Goal: Task Accomplishment & Management: Use online tool/utility

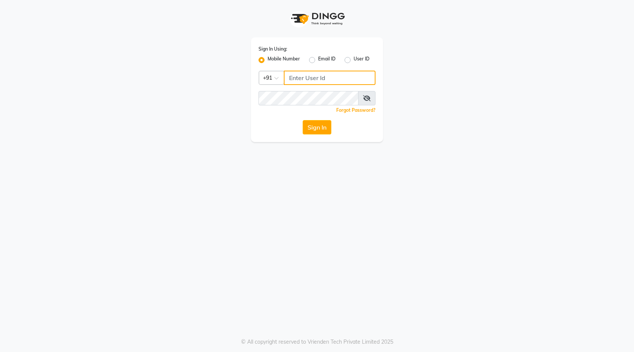
click at [310, 80] on input "Username" at bounding box center [330, 78] width 92 height 14
click at [303, 120] on button "Sign In" at bounding box center [317, 127] width 29 height 14
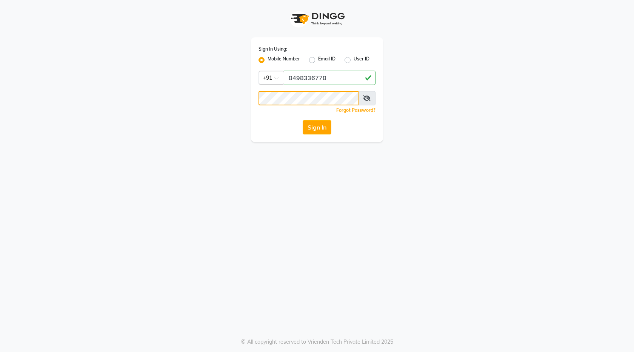
click at [303, 120] on button "Sign In" at bounding box center [317, 127] width 29 height 14
drag, startPoint x: 325, startPoint y: 77, endPoint x: 286, endPoint y: 71, distance: 39.7
click at [286, 71] on input "8498336778" at bounding box center [330, 78] width 92 height 14
type input "8483936778"
click at [318, 128] on button "Sign In" at bounding box center [317, 127] width 29 height 14
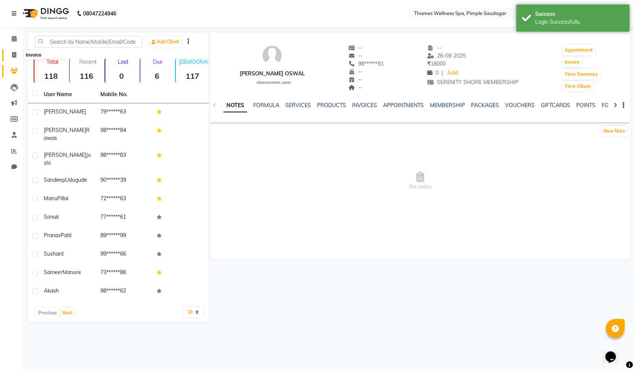
click at [14, 57] on icon at bounding box center [14, 55] width 4 height 6
select select "8709"
select select "service"
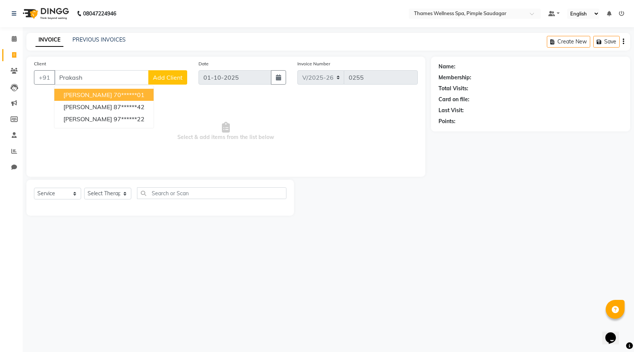
click at [114, 94] on ngb-highlight "70******01" at bounding box center [129, 95] width 31 height 8
type input "70******01"
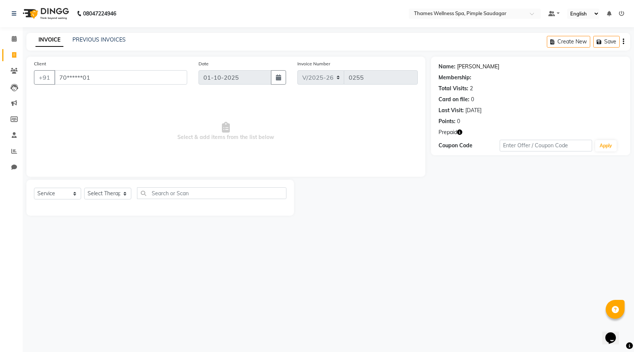
click at [462, 63] on link "[PERSON_NAME]" at bounding box center [478, 67] width 42 height 8
click at [470, 66] on link "[PERSON_NAME]" at bounding box center [478, 67] width 42 height 8
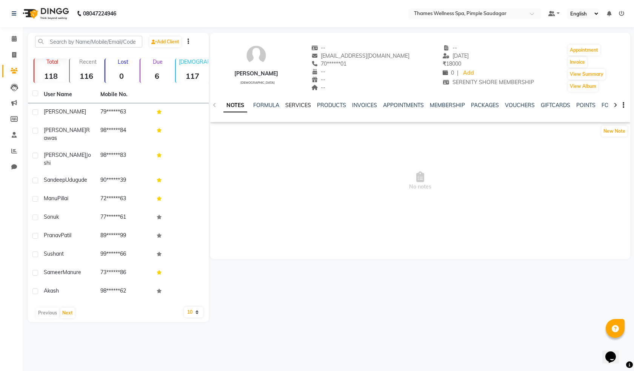
click at [297, 104] on link "SERVICES" at bounding box center [298, 105] width 26 height 7
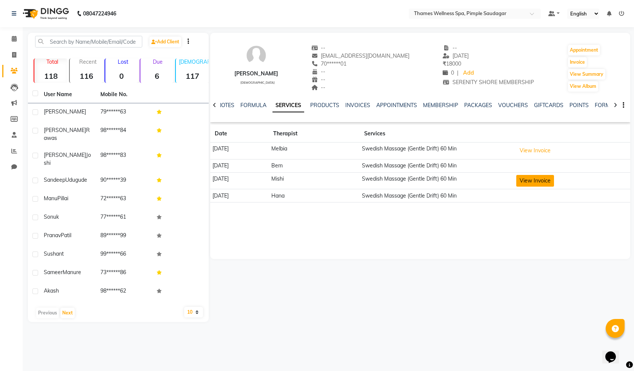
click at [540, 182] on button "View Invoice" at bounding box center [535, 181] width 38 height 12
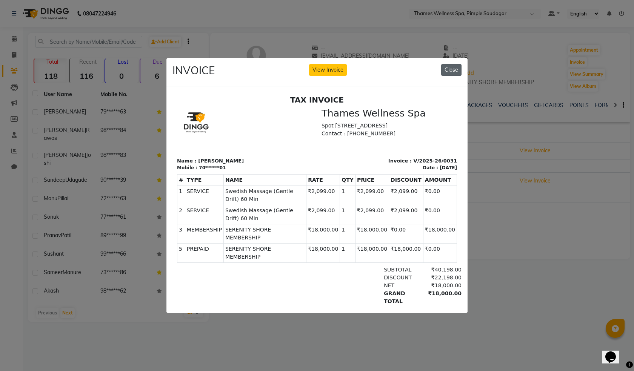
click at [455, 65] on button "Close" at bounding box center [451, 70] width 20 height 12
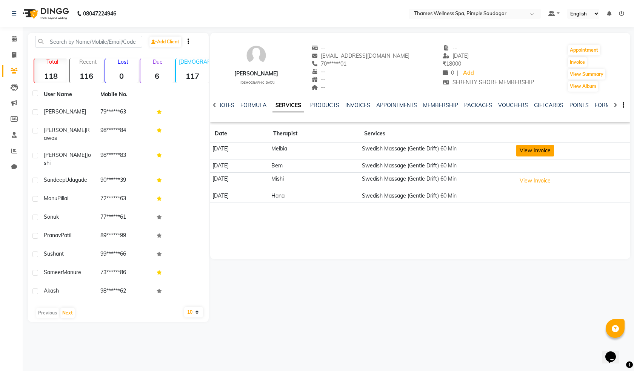
click at [534, 149] on button "View Invoice" at bounding box center [535, 151] width 38 height 12
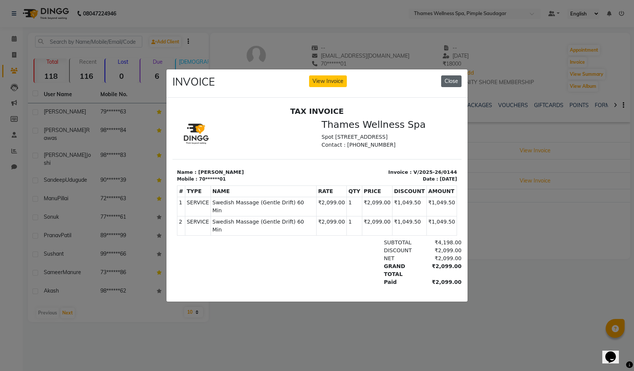
click at [457, 76] on button "Close" at bounding box center [451, 81] width 20 height 12
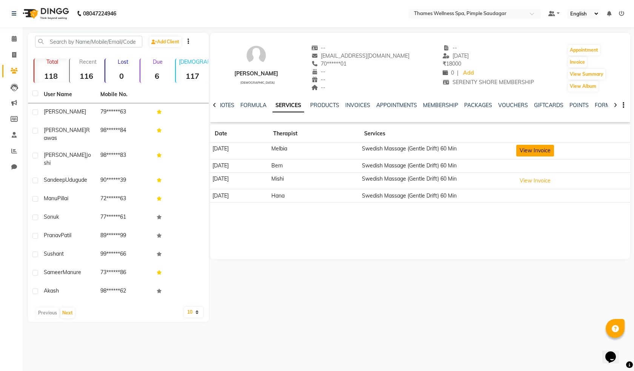
click at [529, 151] on button "View Invoice" at bounding box center [535, 151] width 38 height 12
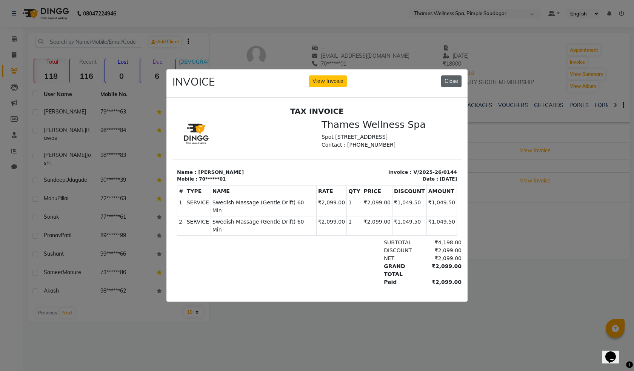
click at [449, 75] on button "Close" at bounding box center [451, 81] width 20 height 12
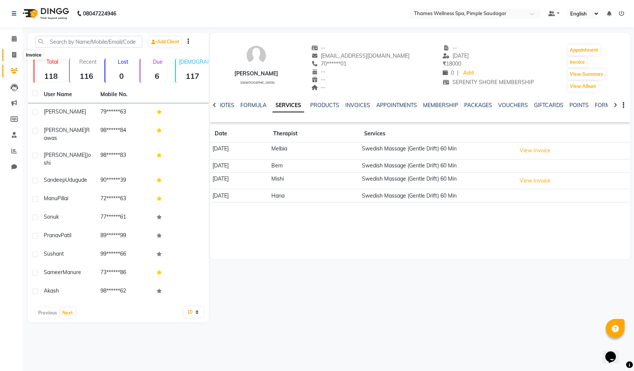
click at [12, 54] on icon at bounding box center [14, 55] width 4 height 6
select select "8709"
select select "service"
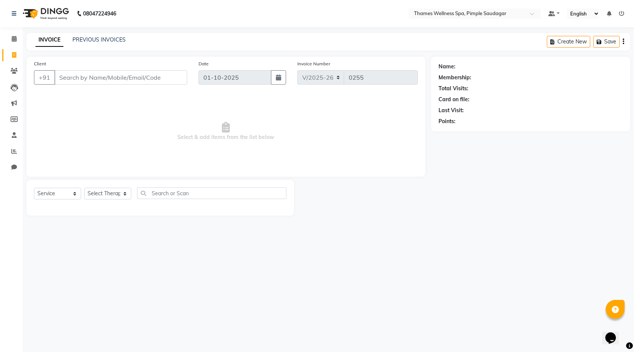
click at [74, 79] on input "Client" at bounding box center [120, 77] width 133 height 14
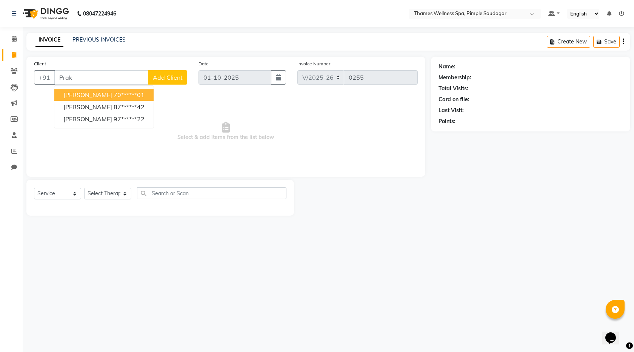
click at [85, 94] on span "[PERSON_NAME]" at bounding box center [87, 95] width 49 height 8
type input "70******01"
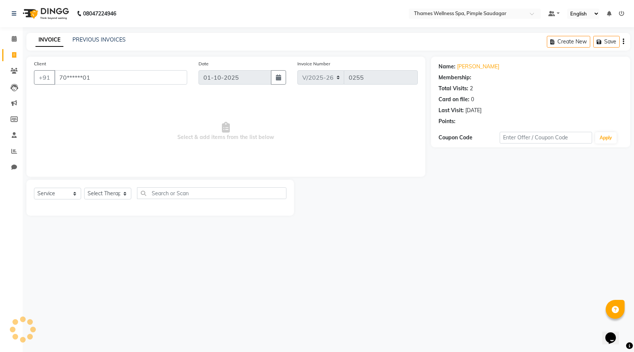
select select "1: Object"
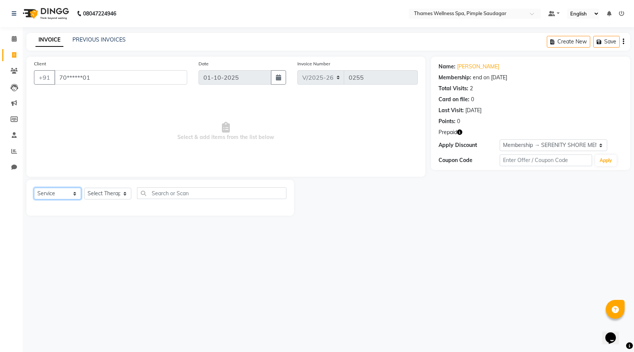
click at [64, 190] on select "Select Service Product Membership Package Voucher Prepaid Gift Card" at bounding box center [57, 194] width 47 height 12
click at [108, 196] on select "Select Therapist Alokesh Das Bem Hana kety sangma Melbia Mishi Prakash Lala Sun…" at bounding box center [107, 194] width 47 height 12
select select "90406"
click at [84, 188] on select "Select Therapist Alokesh Das Bem Hana kety sangma Melbia Mishi Prakash Lala Sun…" at bounding box center [107, 194] width 47 height 12
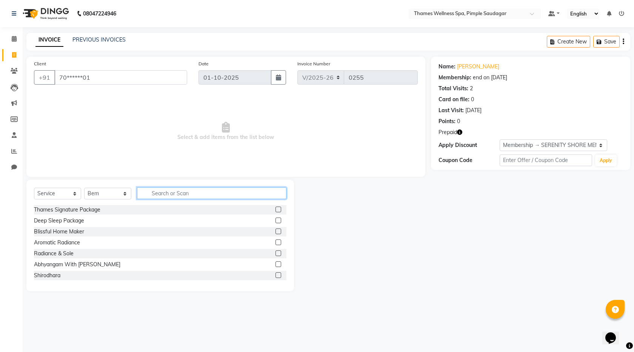
drag, startPoint x: 180, startPoint y: 194, endPoint x: 172, endPoint y: 194, distance: 7.9
click at [179, 194] on input "text" at bounding box center [211, 193] width 149 height 12
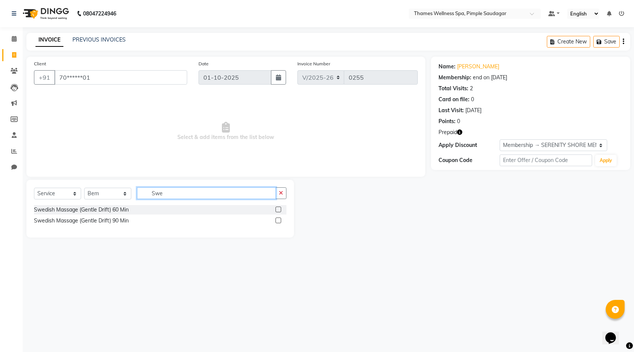
type input "Swe"
click at [278, 219] on label at bounding box center [278, 220] width 6 height 6
click at [278, 219] on input "checkbox" at bounding box center [277, 220] width 5 height 5
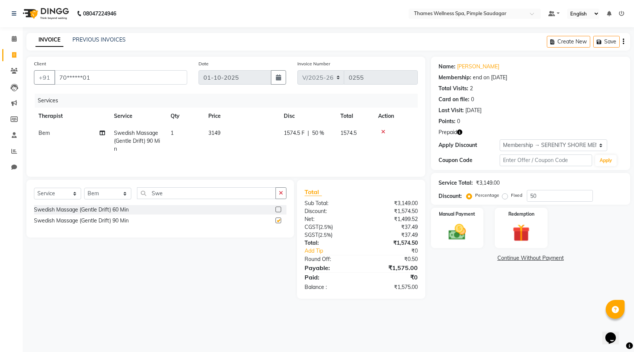
checkbox input "false"
click at [125, 194] on select "Select Therapist Alokesh Das Bem Hana kety sangma Melbia Mishi Prakash Lala Sun…" at bounding box center [107, 194] width 47 height 12
select select "88610"
click at [84, 188] on select "Select Therapist Alokesh Das Bem Hana kety sangma Melbia Mishi Prakash Lala Sun…" at bounding box center [107, 194] width 47 height 12
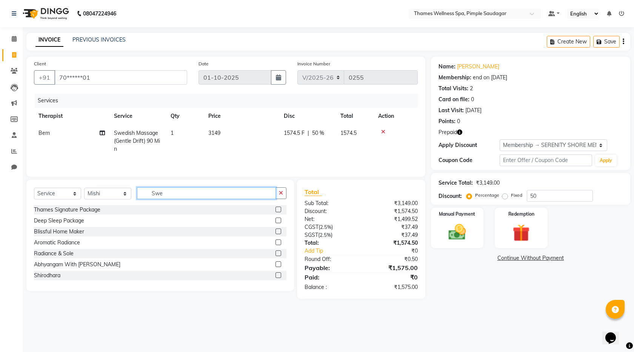
click at [178, 195] on input "Swe" at bounding box center [206, 193] width 139 height 12
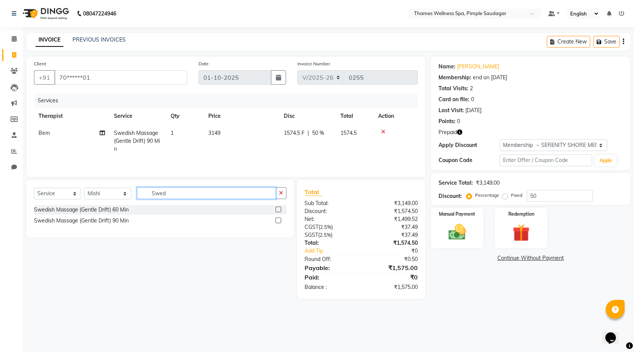
type input "Swed"
click at [277, 221] on label at bounding box center [278, 220] width 6 height 6
click at [277, 221] on input "checkbox" at bounding box center [277, 220] width 5 height 5
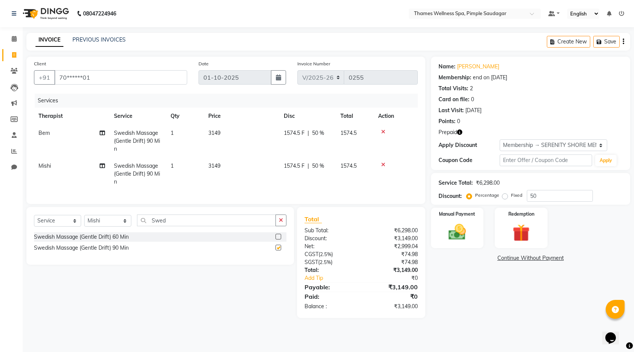
checkbox input "false"
click at [523, 234] on img at bounding box center [520, 233] width 29 height 22
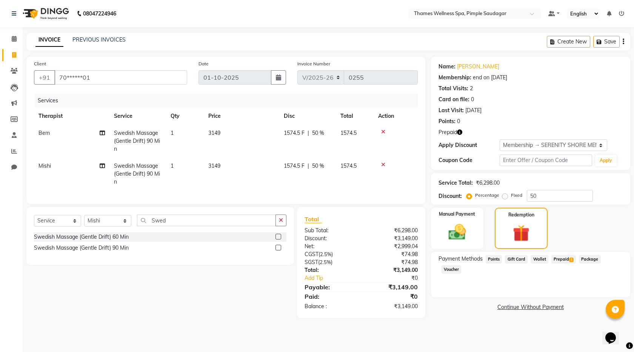
click at [560, 258] on span "Prepaid 1" at bounding box center [563, 259] width 25 height 9
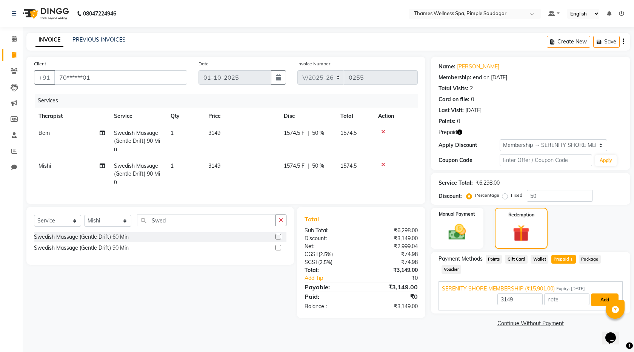
click at [607, 293] on button "Add" at bounding box center [605, 299] width 28 height 13
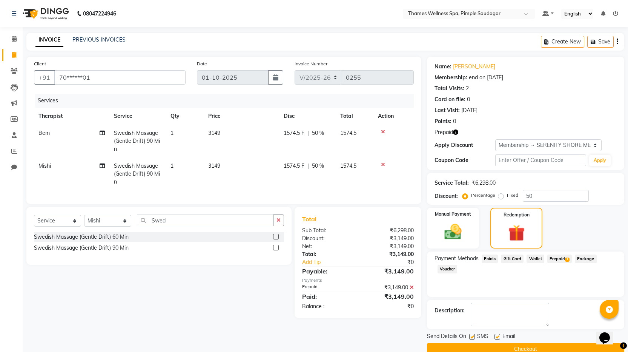
scroll to position [14, 0]
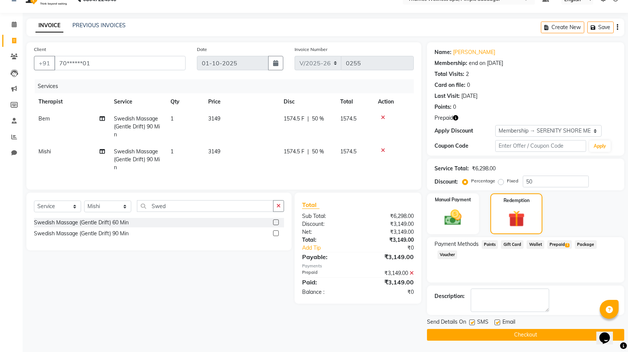
click at [542, 340] on button "Checkout" at bounding box center [525, 335] width 197 height 12
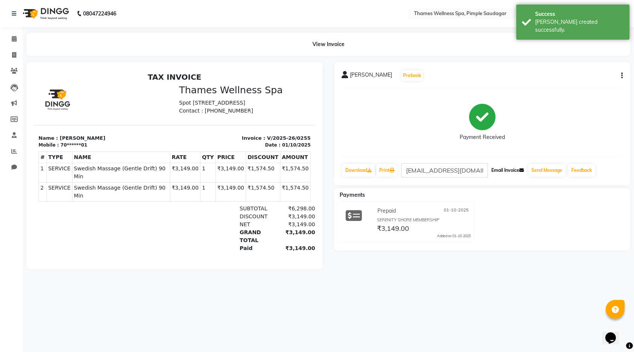
click at [516, 167] on button "Email Invoice" at bounding box center [507, 170] width 38 height 13
click at [543, 172] on button "Send Message" at bounding box center [546, 170] width 37 height 13
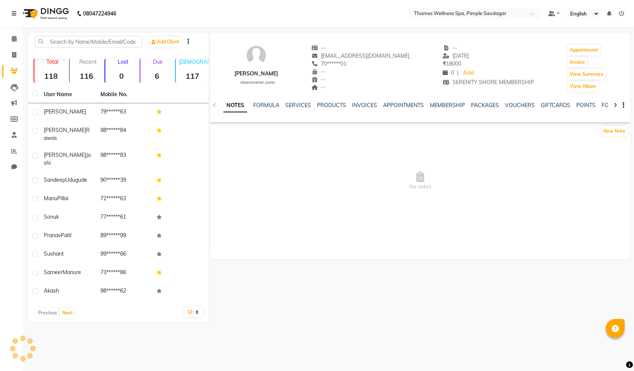
select select "en"
click at [512, 105] on link "VOUCHERS" at bounding box center [520, 105] width 30 height 7
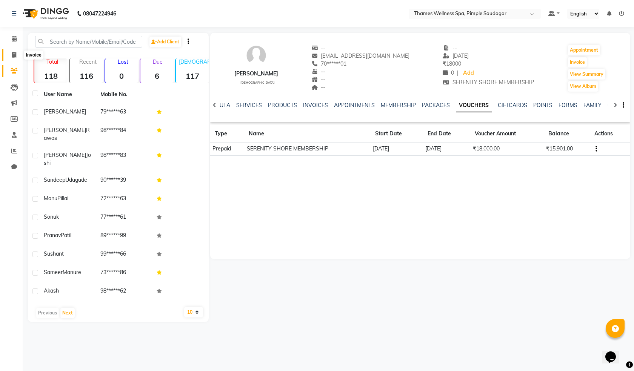
click at [11, 57] on span at bounding box center [14, 55] width 13 height 9
select select "service"
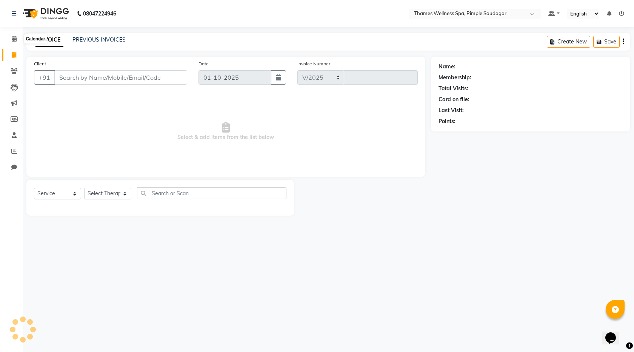
select select "8709"
type input "0256"
drag, startPoint x: 70, startPoint y: 77, endPoint x: 72, endPoint y: 71, distance: 6.8
click at [70, 77] on input "Client" at bounding box center [120, 77] width 133 height 14
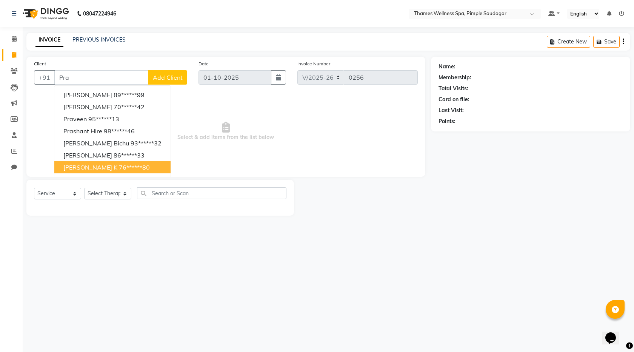
click at [92, 170] on button "Prassad k 76******80" at bounding box center [112, 167] width 116 height 12
type input "76******80"
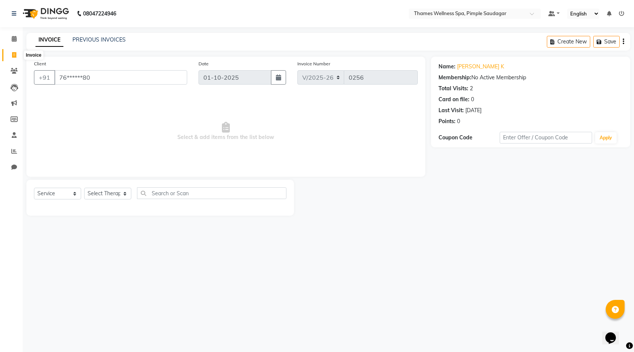
click at [15, 59] on span at bounding box center [14, 55] width 13 height 9
select select "service"
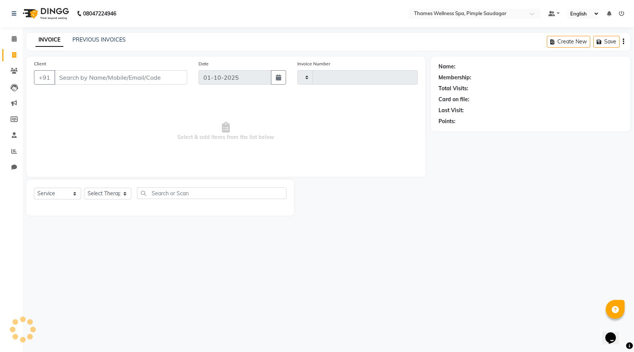
type input "0256"
select select "8709"
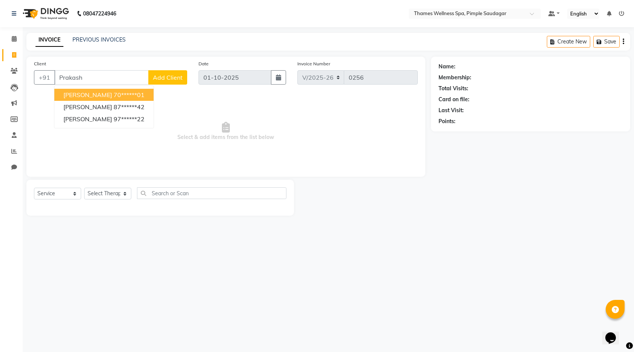
click at [126, 97] on ngb-highlight "70******01" at bounding box center [129, 95] width 31 height 8
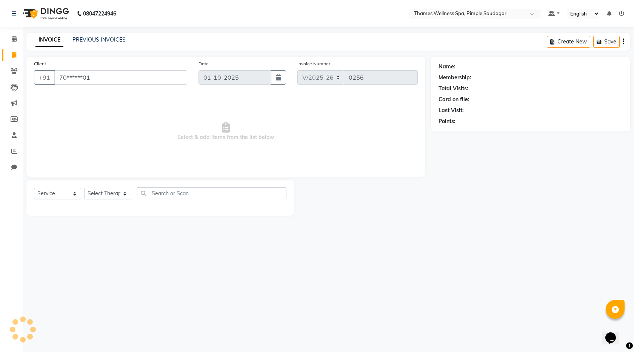
type input "70******01"
select select "1: Object"
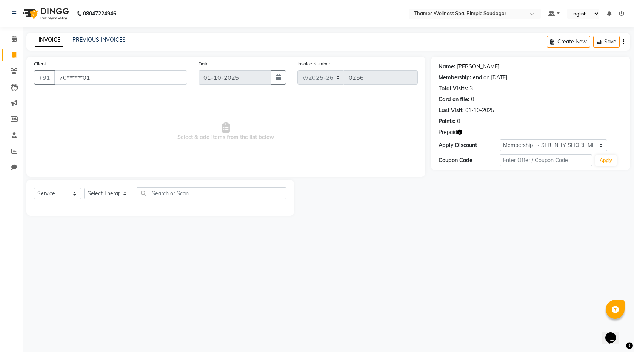
click at [460, 63] on link "[PERSON_NAME]" at bounding box center [478, 67] width 42 height 8
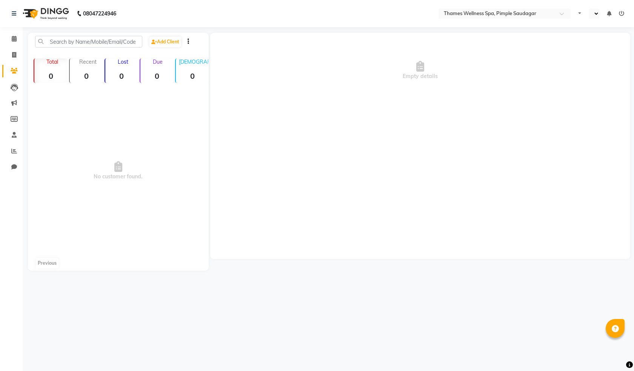
select select "en"
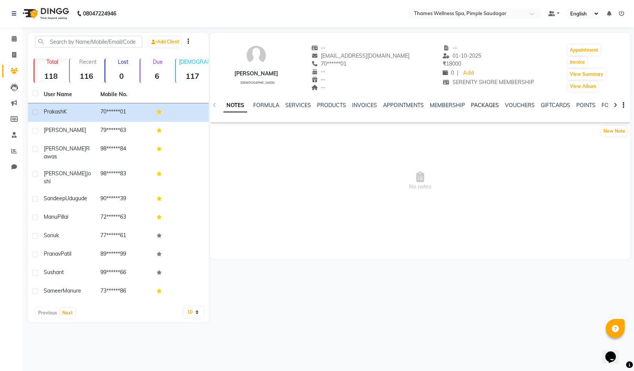
click at [484, 103] on link "PACKAGES" at bounding box center [485, 105] width 28 height 7
click at [478, 104] on link "VOUCHERS" at bounding box center [483, 105] width 30 height 7
